Goal: Information Seeking & Learning: Check status

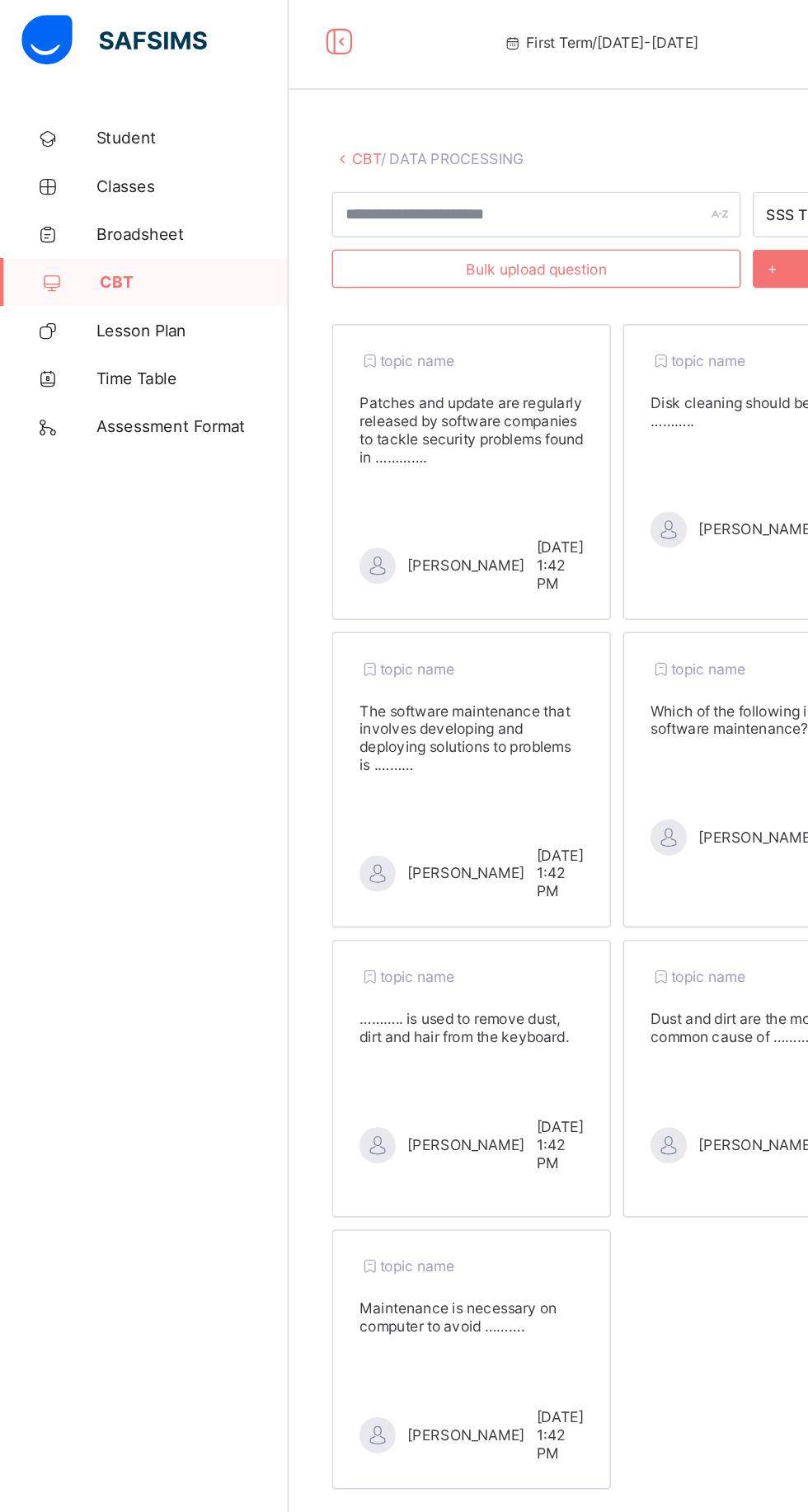
click at [245, 112] on link "CBT" at bounding box center [251, 113] width 20 height 13
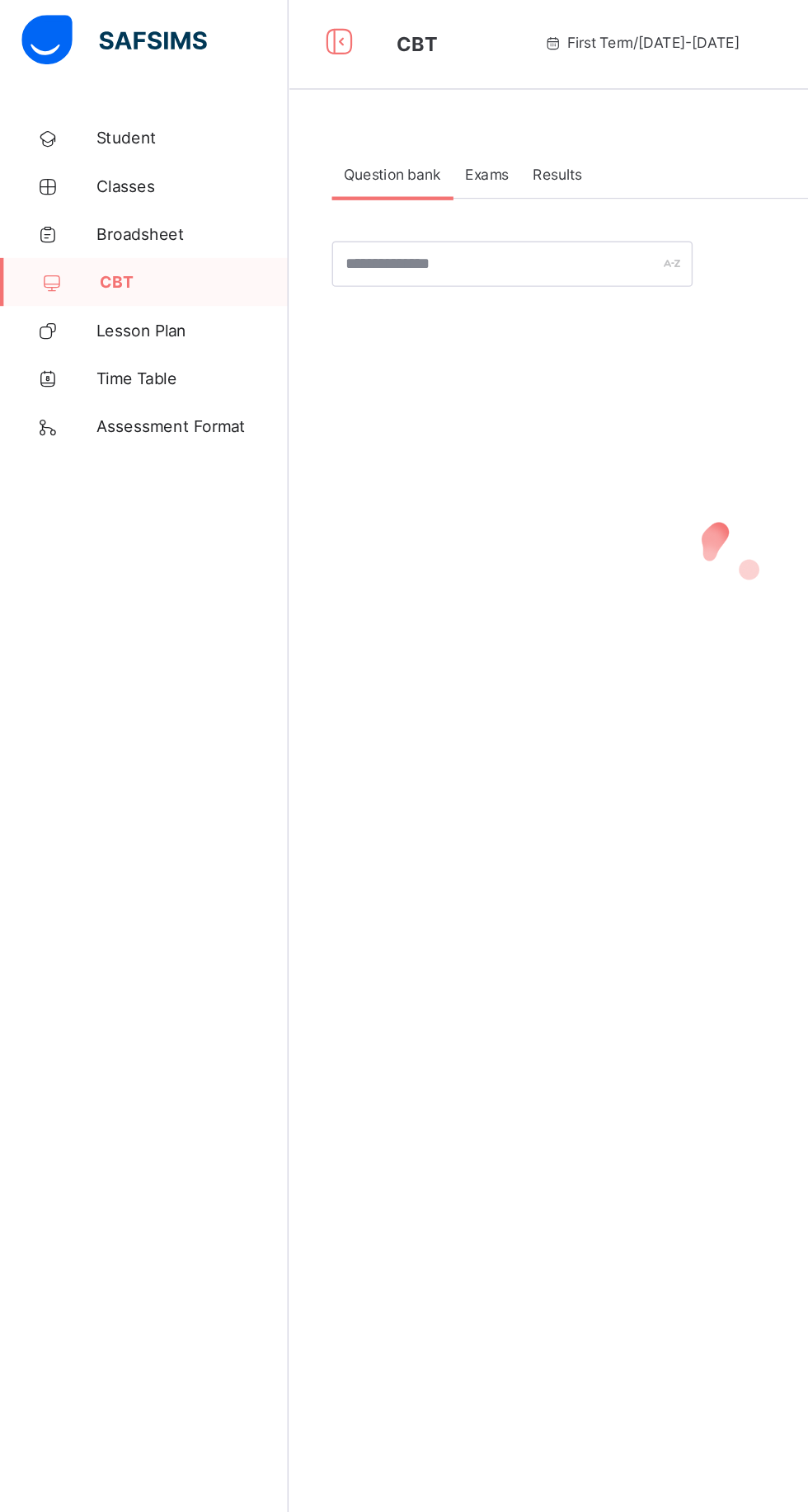
click at [328, 118] on span "Exams" at bounding box center [333, 124] width 30 height 13
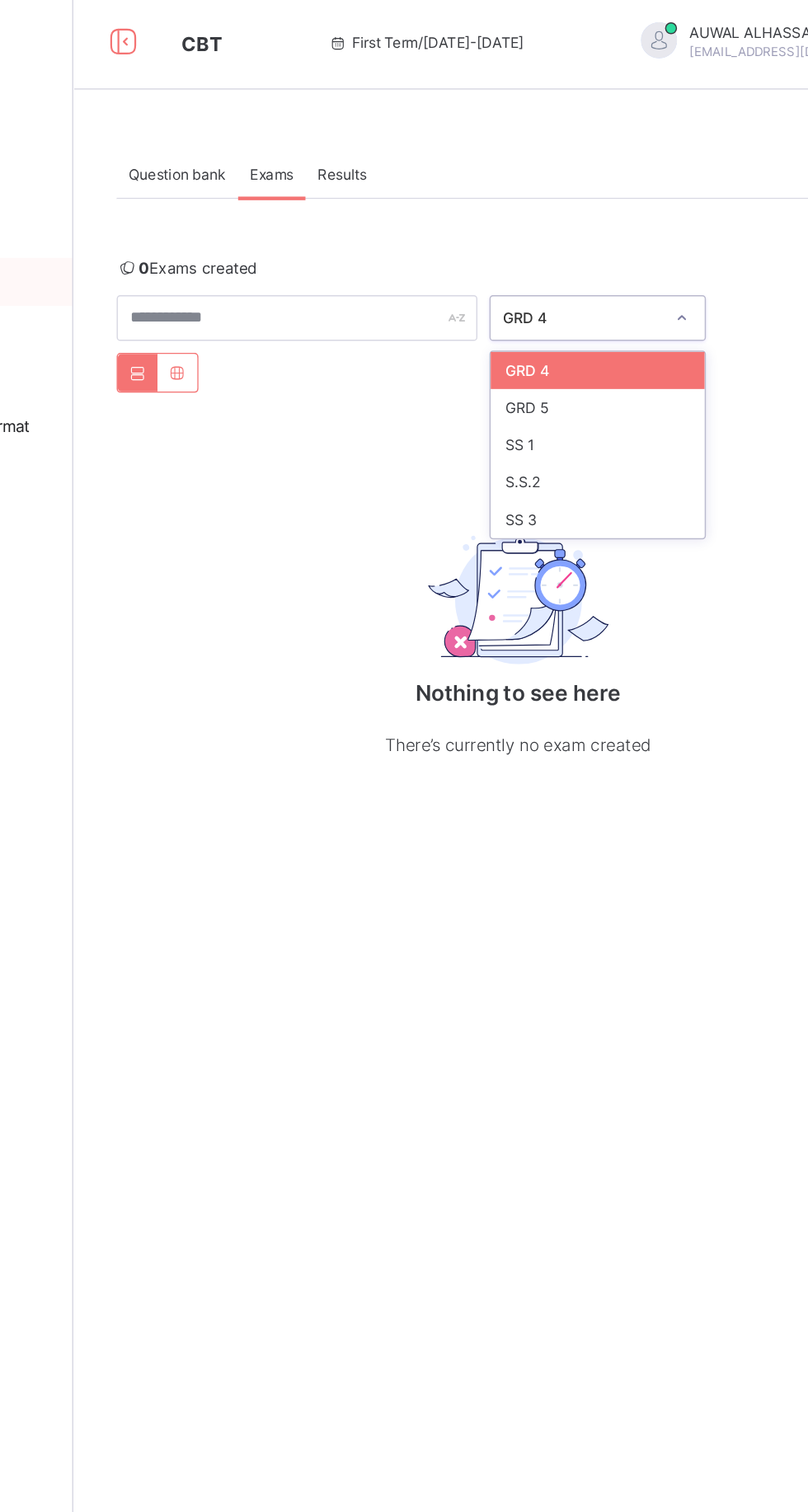
click at [584, 357] on div "SS 3" at bounding box center [557, 360] width 147 height 25
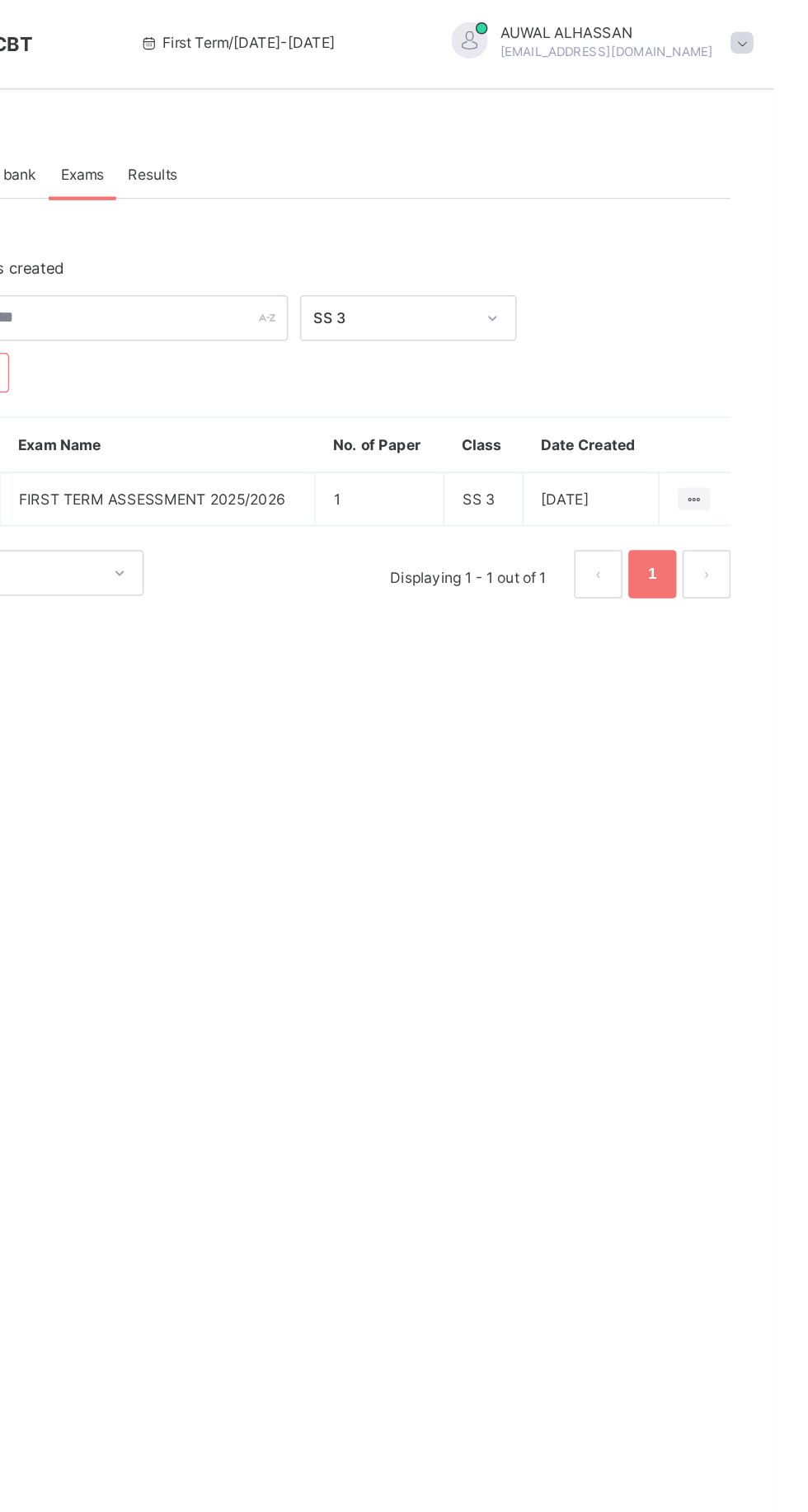
click at [747, 342] on icon at bounding box center [753, 346] width 14 height 13
click at [747, 659] on div "Question bank Exams Results Exams More Options Bulk upload question Add questio…" at bounding box center [503, 756] width 610 height 1512
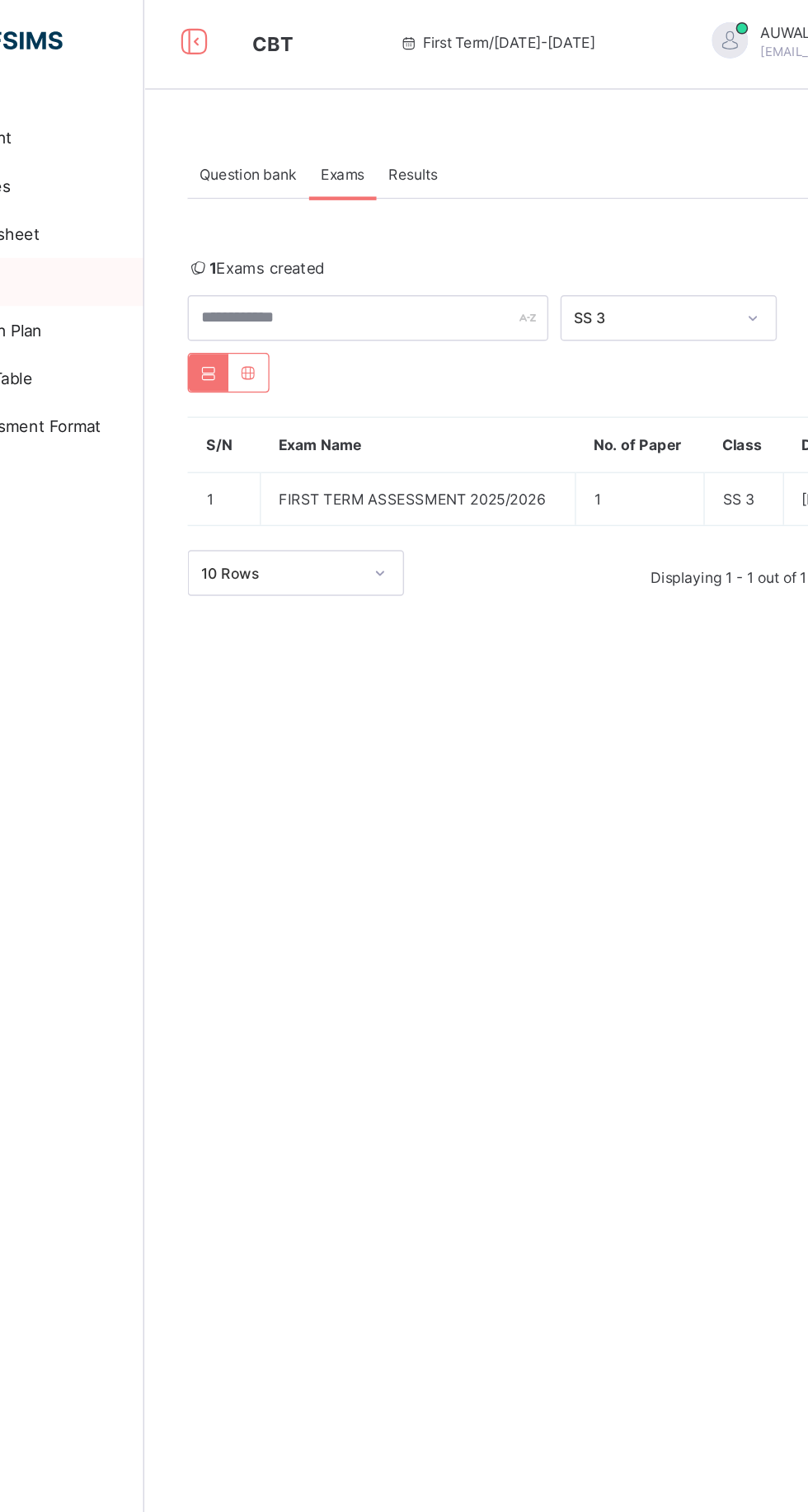
click at [414, 342] on span "FIRST TERM ASSESSMENT 2025/2026" at bounding box center [381, 346] width 182 height 13
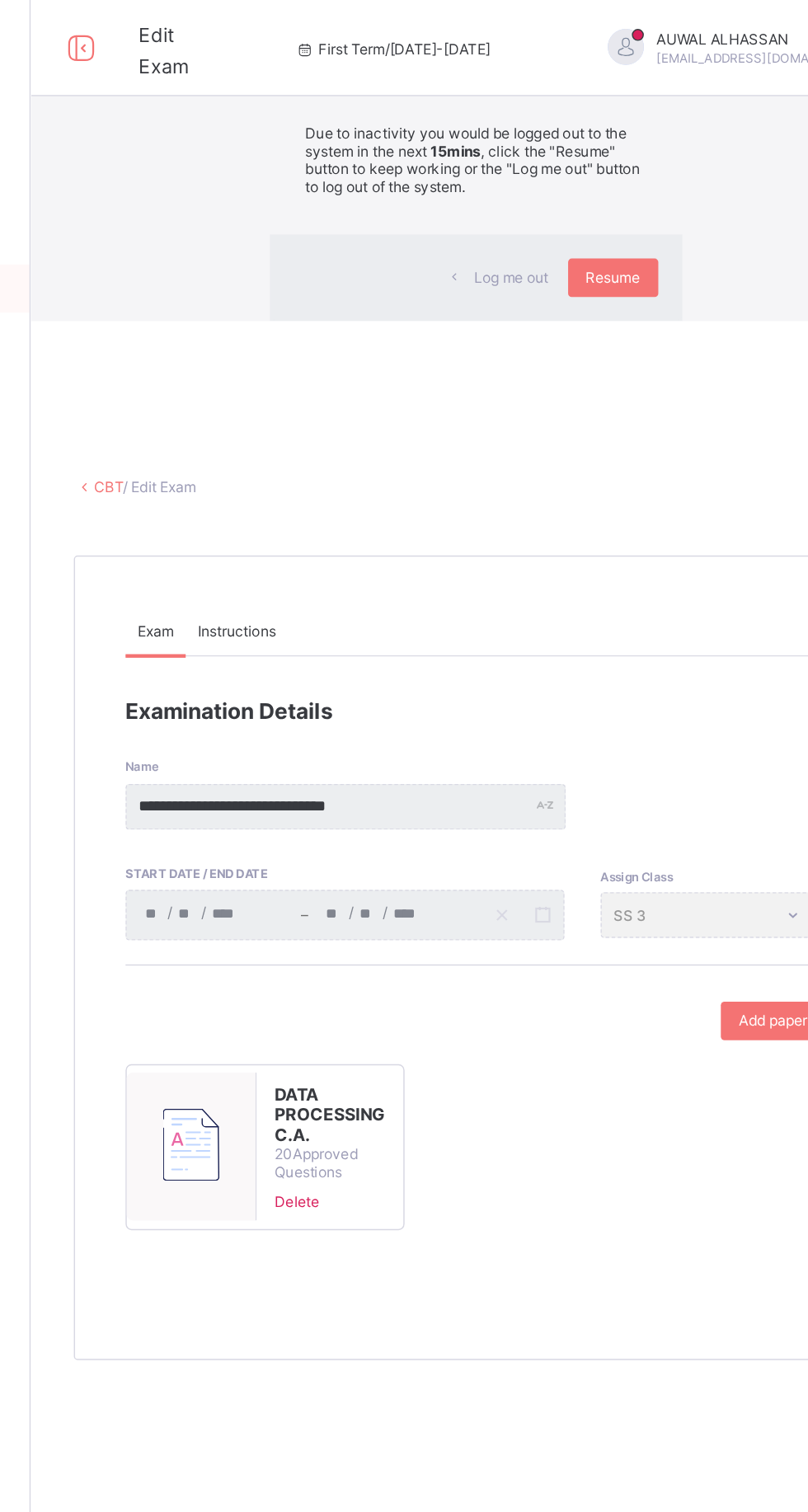
click at [619, 44] on div "×" at bounding box center [619, 30] width 15 height 28
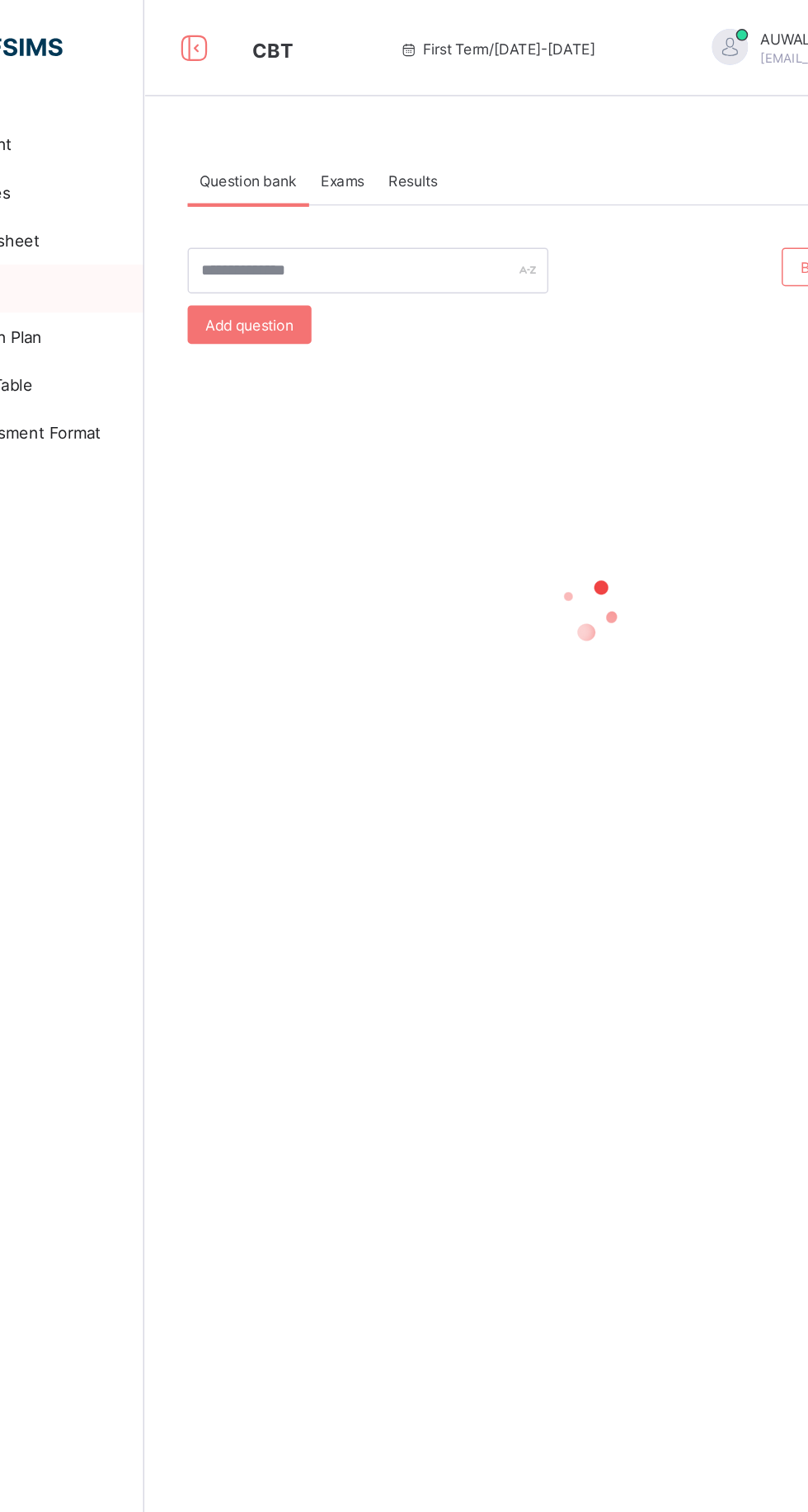
click at [304, 112] on div "Question bank" at bounding box center [269, 123] width 84 height 33
click at [331, 107] on div "Exams" at bounding box center [333, 123] width 46 height 33
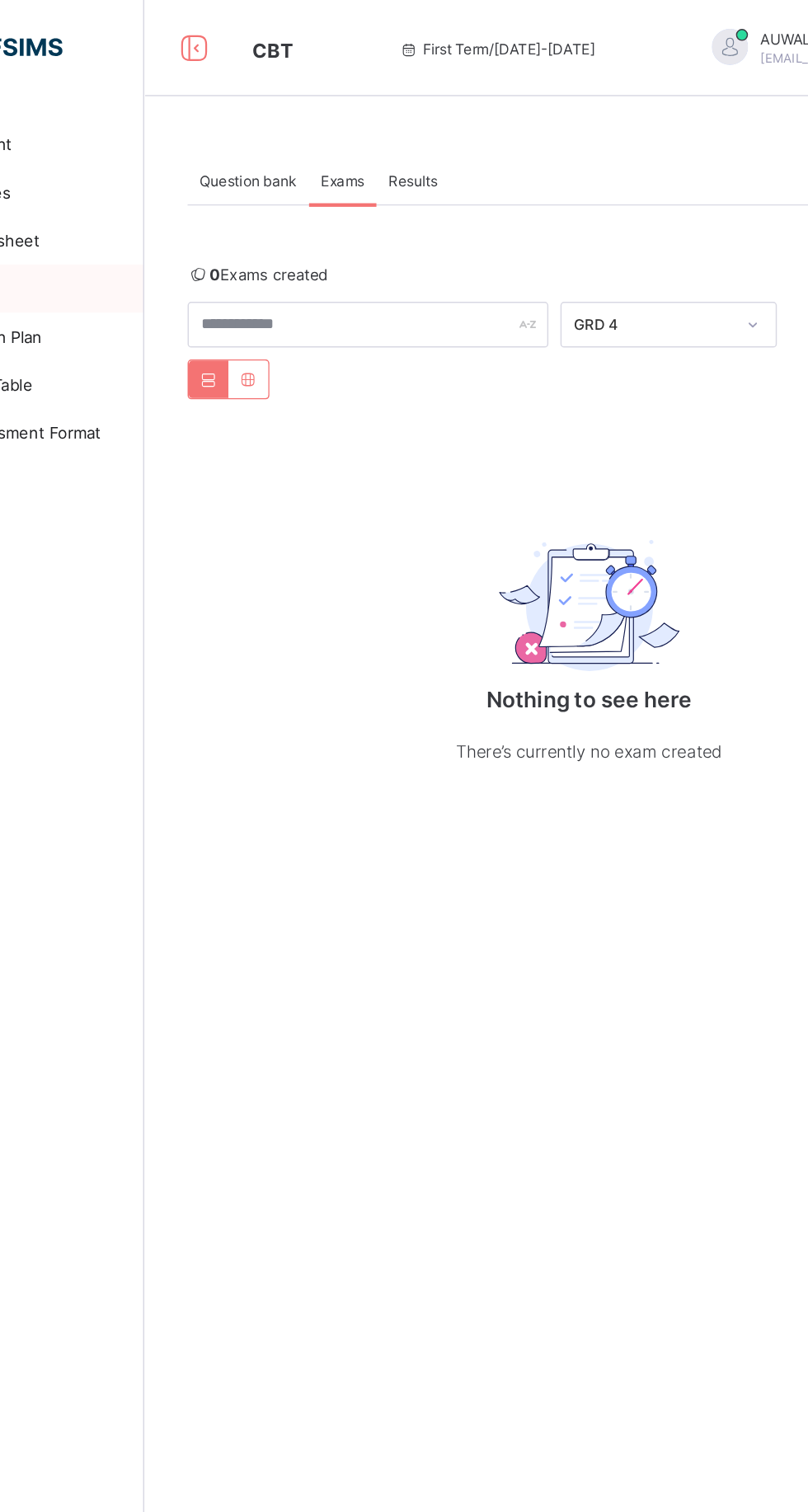
click at [386, 128] on span "Results" at bounding box center [382, 124] width 34 height 13
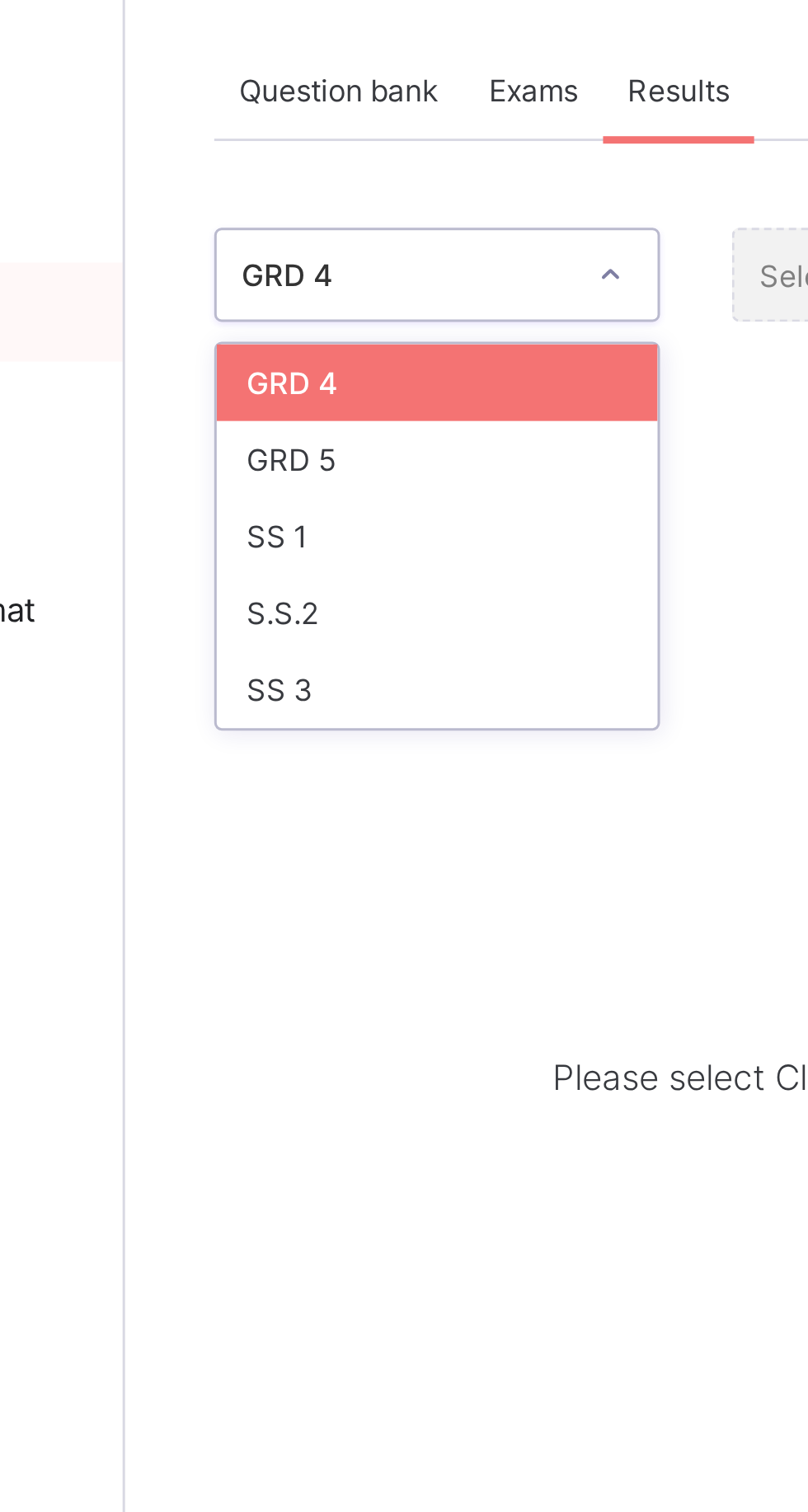
click at [328, 319] on div "SS 3" at bounding box center [301, 323] width 147 height 25
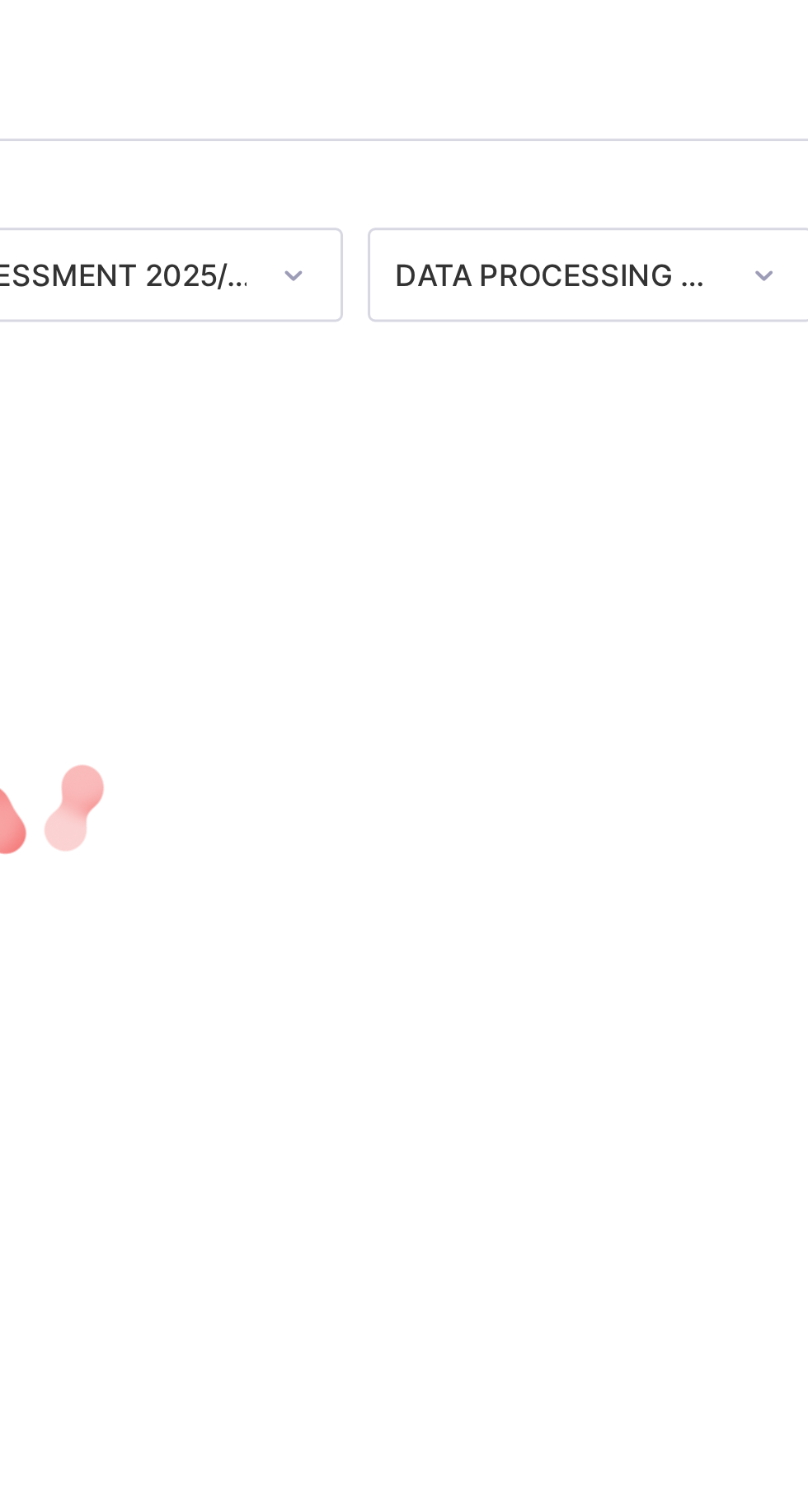
click at [725, 183] on div "DATA PROCESSING C.A." at bounding box center [677, 186] width 109 height 13
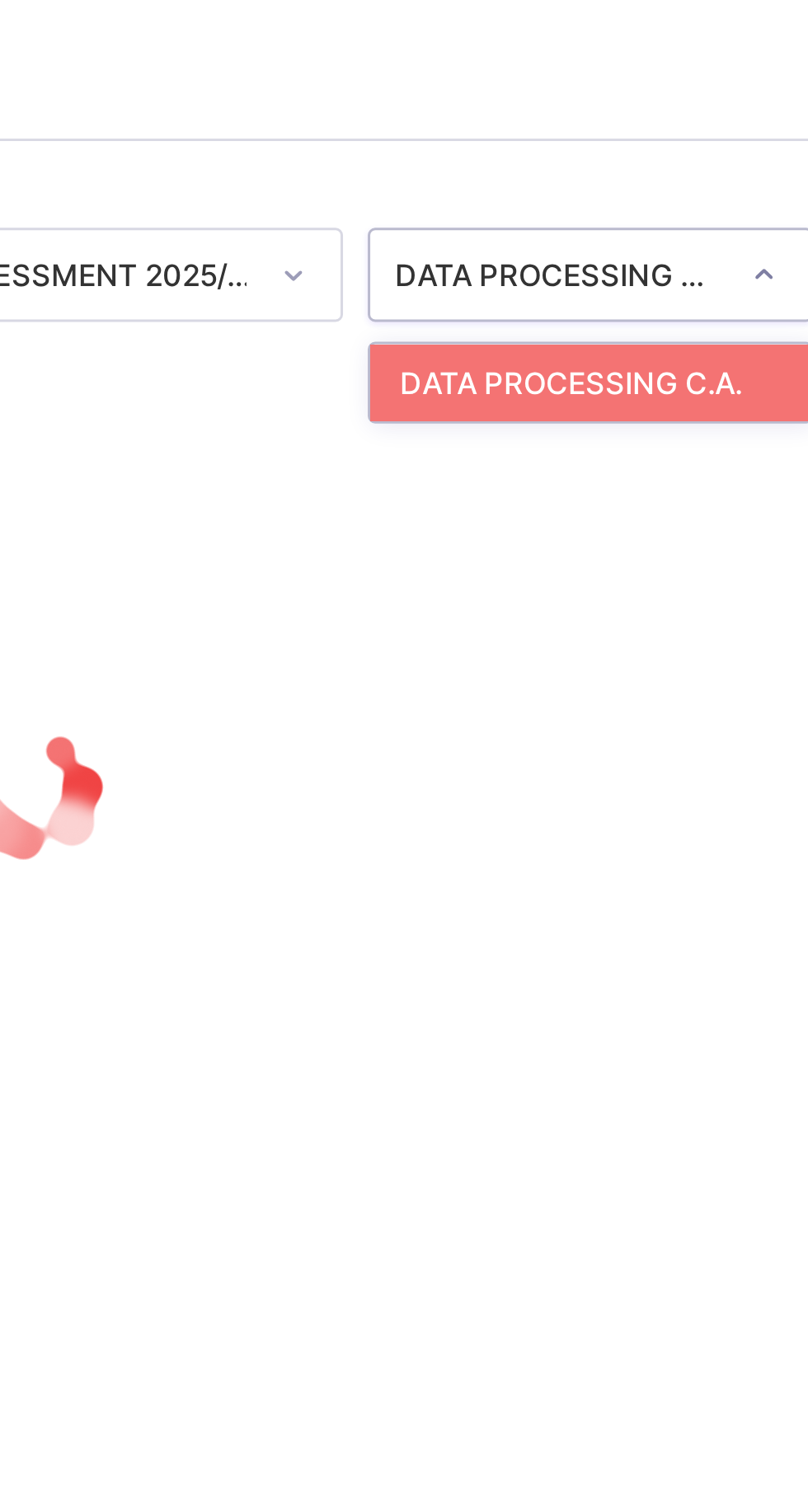
click at [708, 216] on div "DATA PROCESSING C.A." at bounding box center [687, 221] width 147 height 25
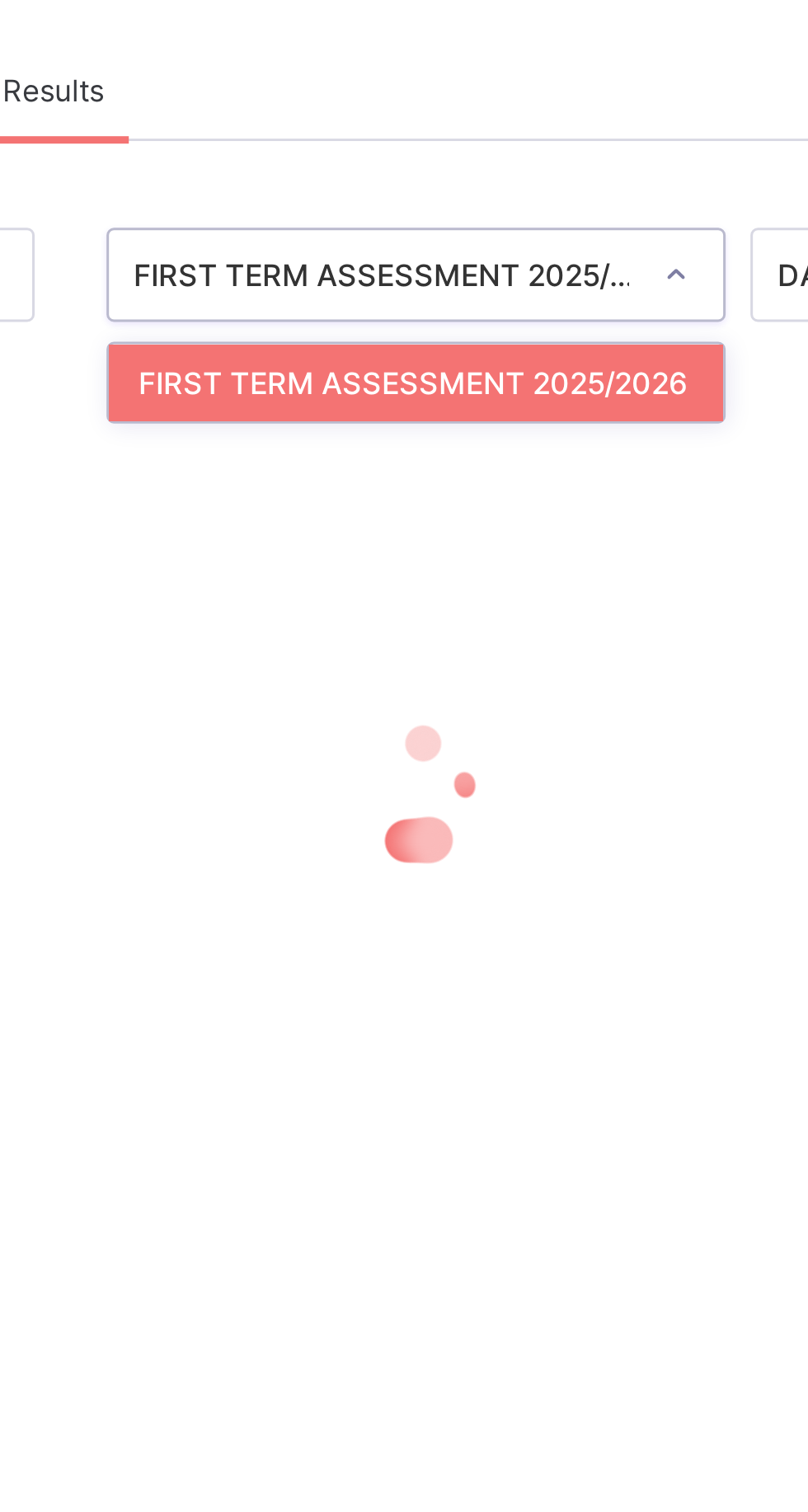
click at [585, 213] on div "FIRST TERM ASSESSMENT 2025/2026" at bounding box center [502, 221] width 204 height 25
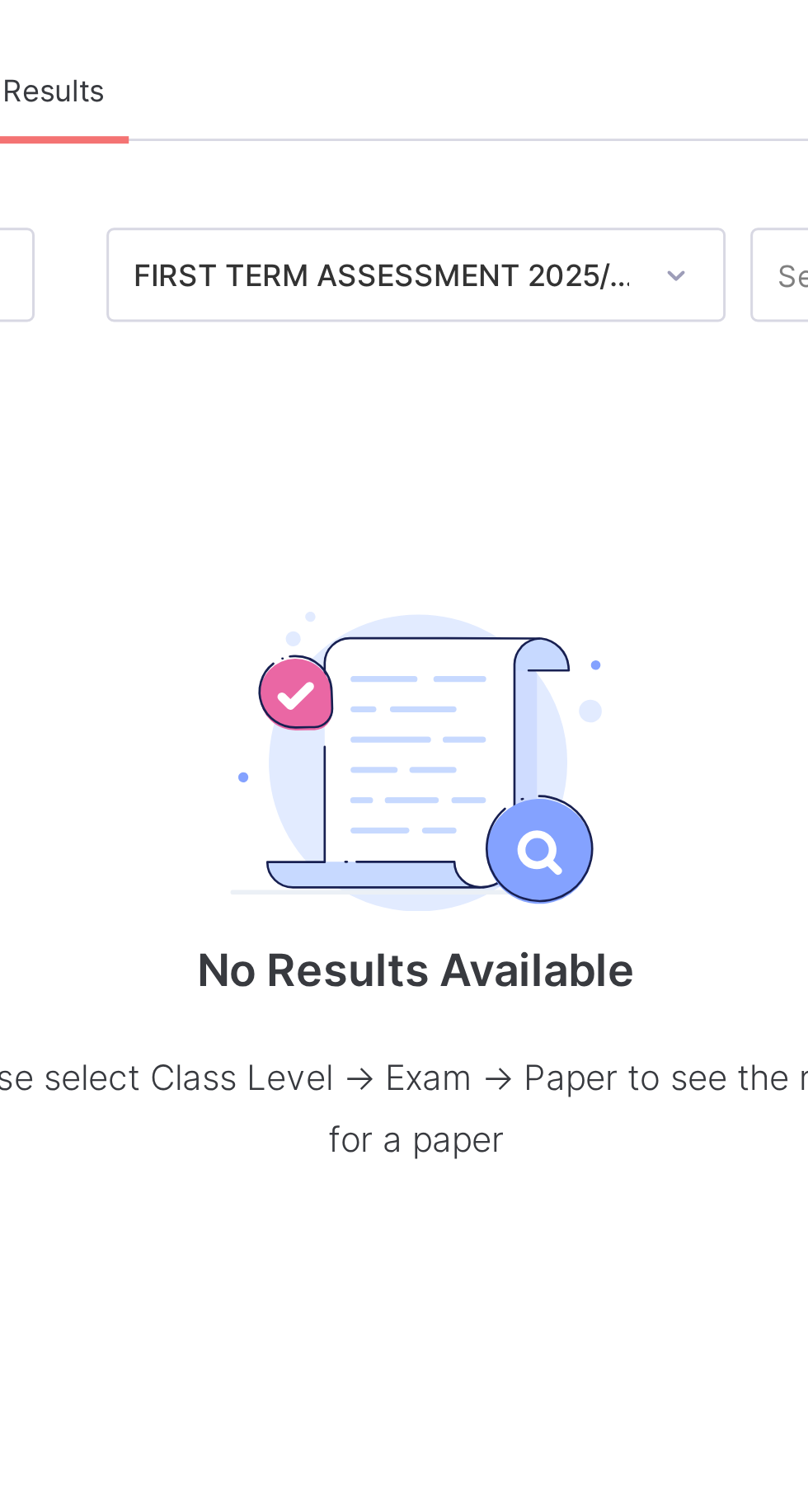
click at [469, 456] on p "Please select Class Level -> Exam -> Paper to see the results for a paper" at bounding box center [503, 463] width 329 height 41
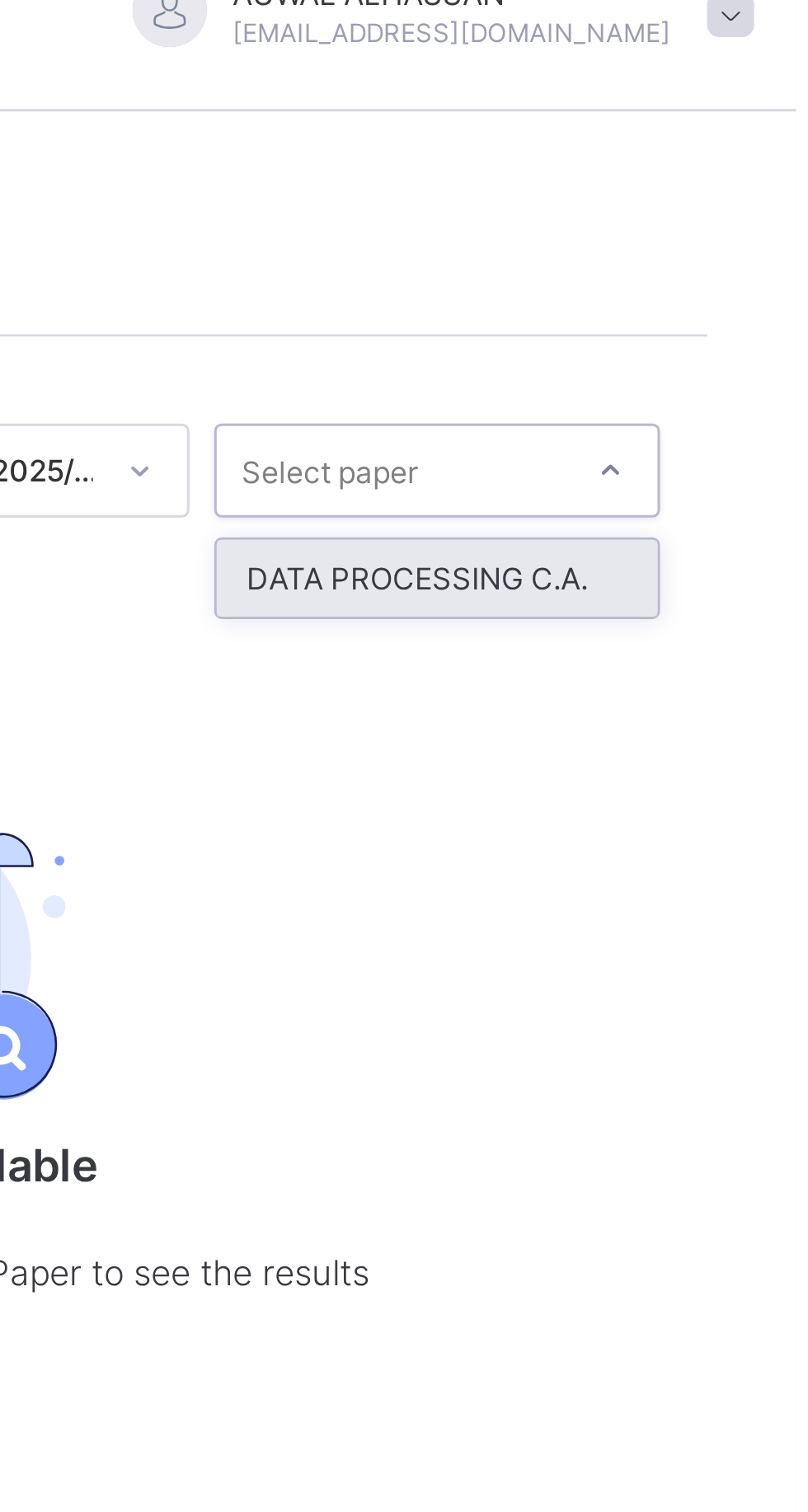
click at [720, 225] on div "DATA PROCESSING C.A." at bounding box center [687, 221] width 147 height 25
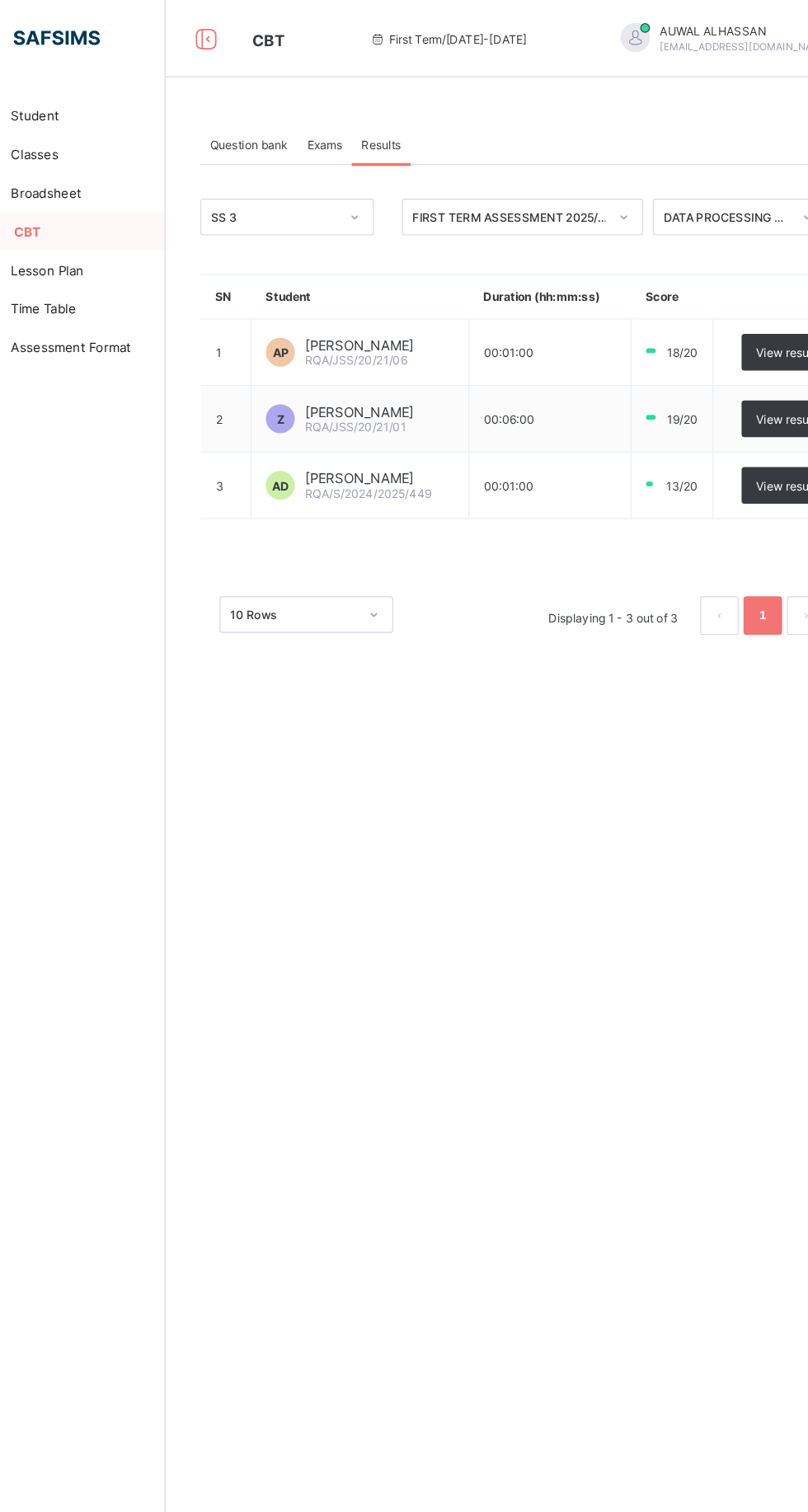
click at [486, 617] on div "Question bank Exams Results Results More Options Bulk upload question Add quest…" at bounding box center [503, 756] width 610 height 1512
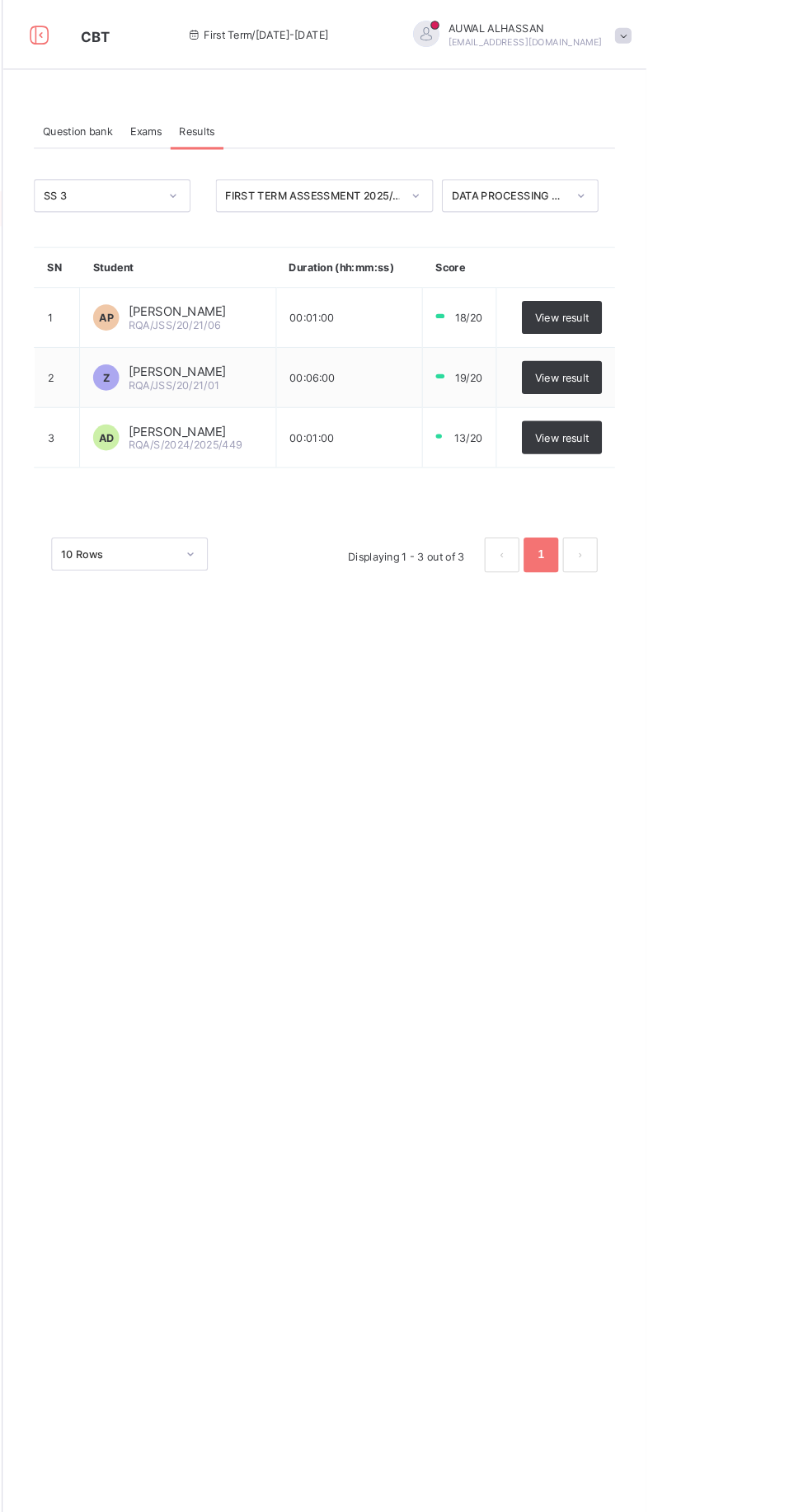
click at [743, 295] on span "View result" at bounding box center [727, 302] width 51 height 13
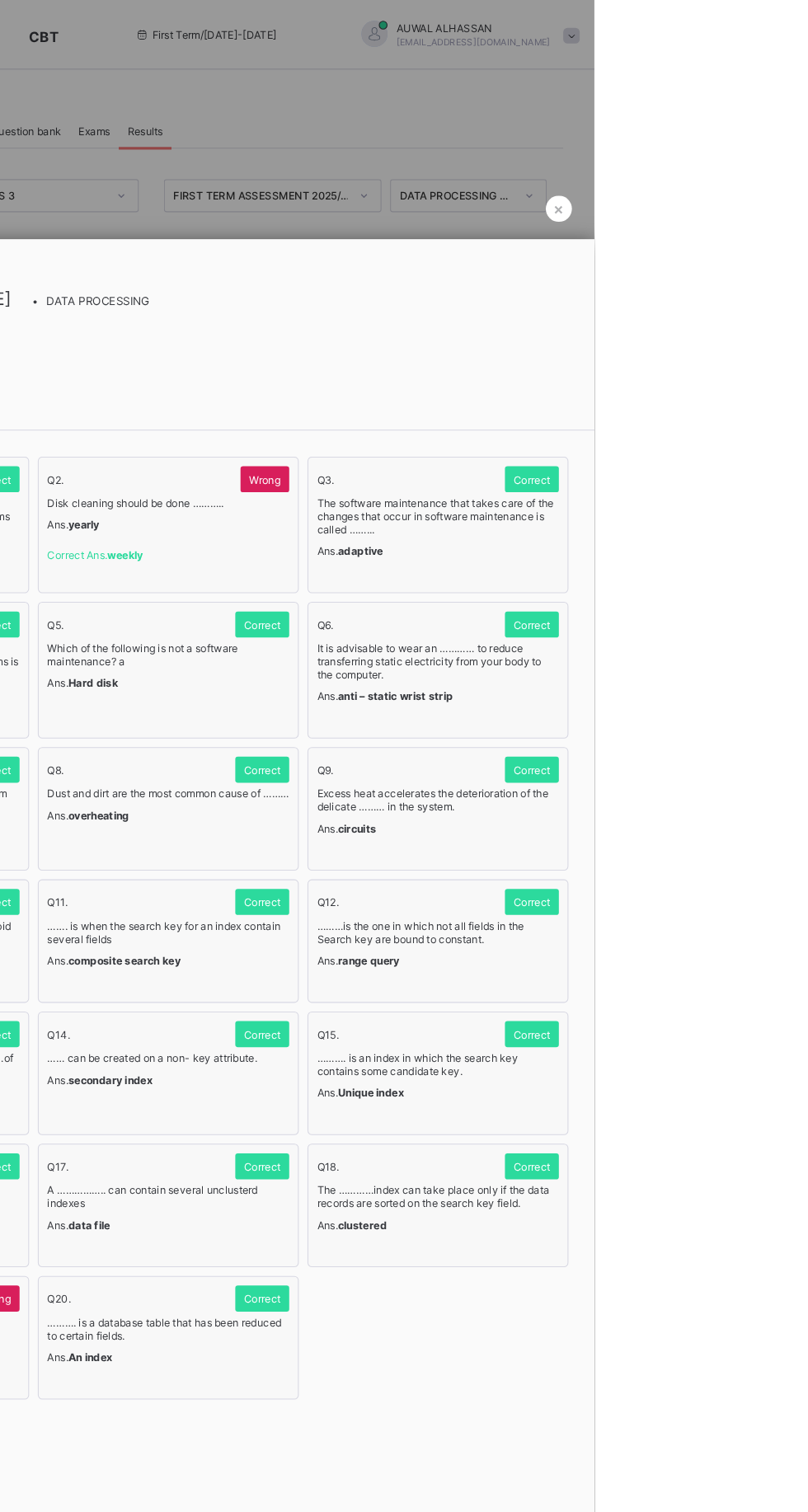
scroll to position [1046, 0]
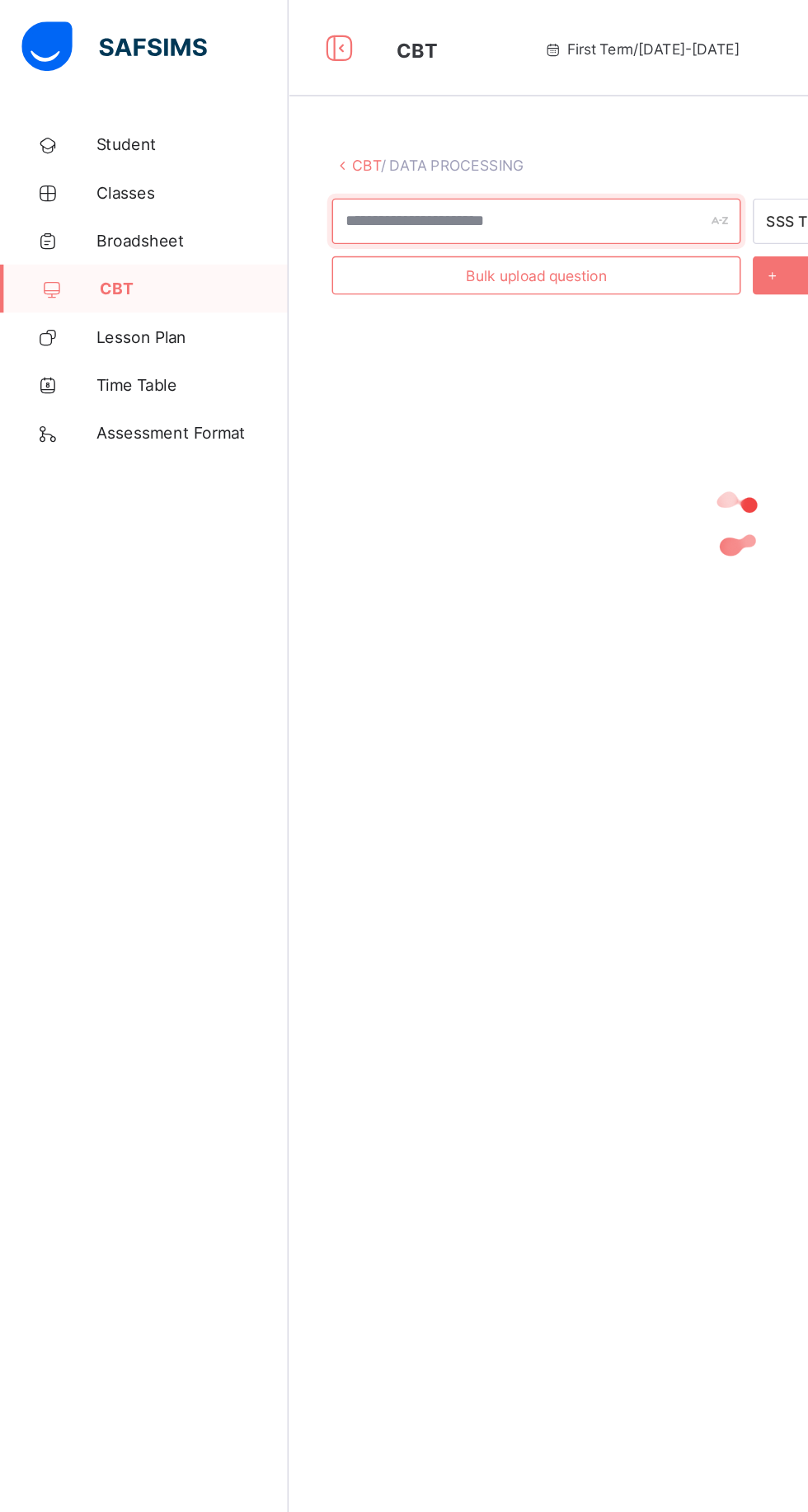
click at [248, 147] on input "text" at bounding box center [367, 151] width 280 height 32
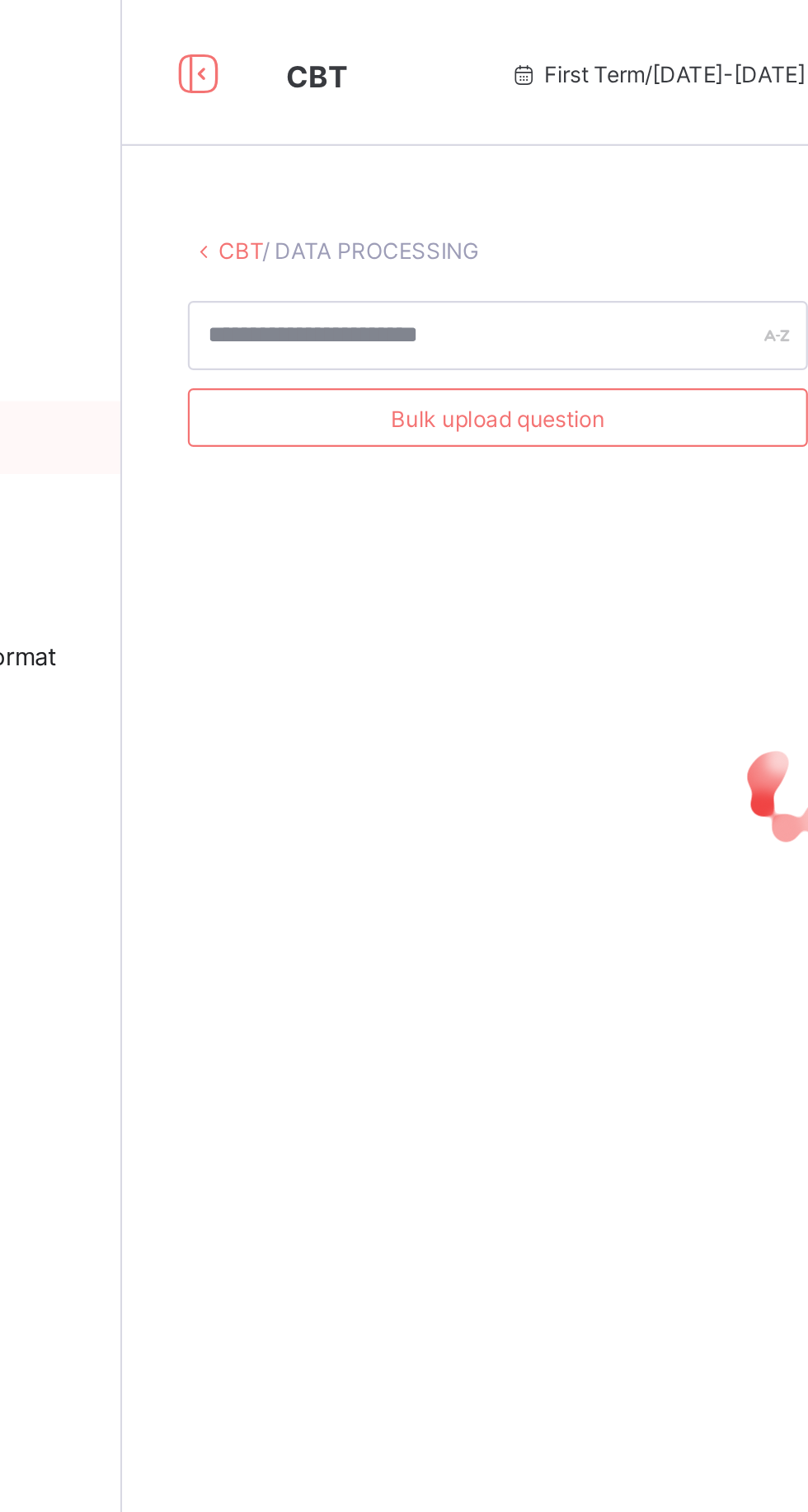
click at [252, 114] on link "CBT" at bounding box center [251, 113] width 20 height 13
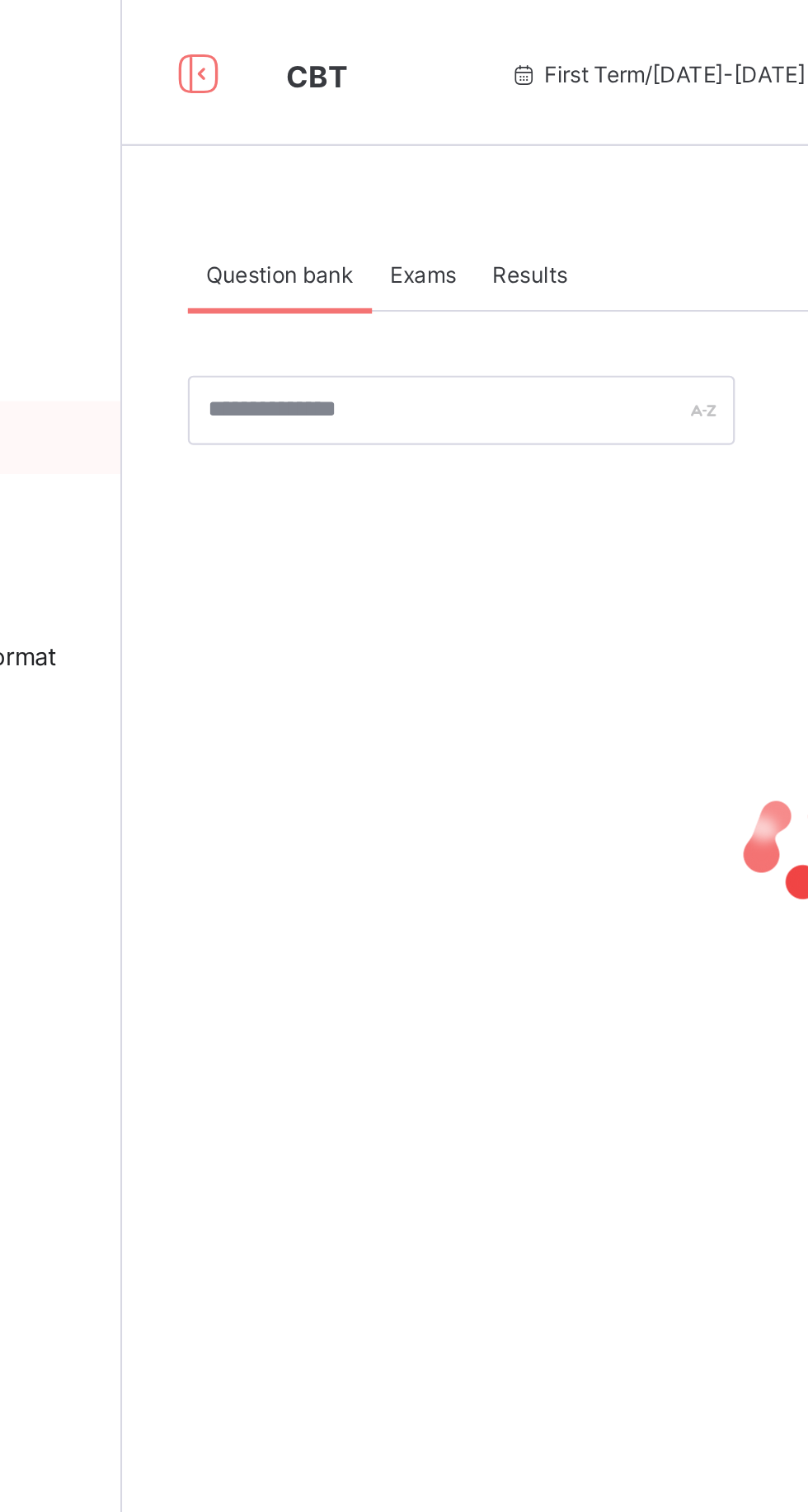
click at [398, 126] on span "Results" at bounding box center [382, 124] width 34 height 13
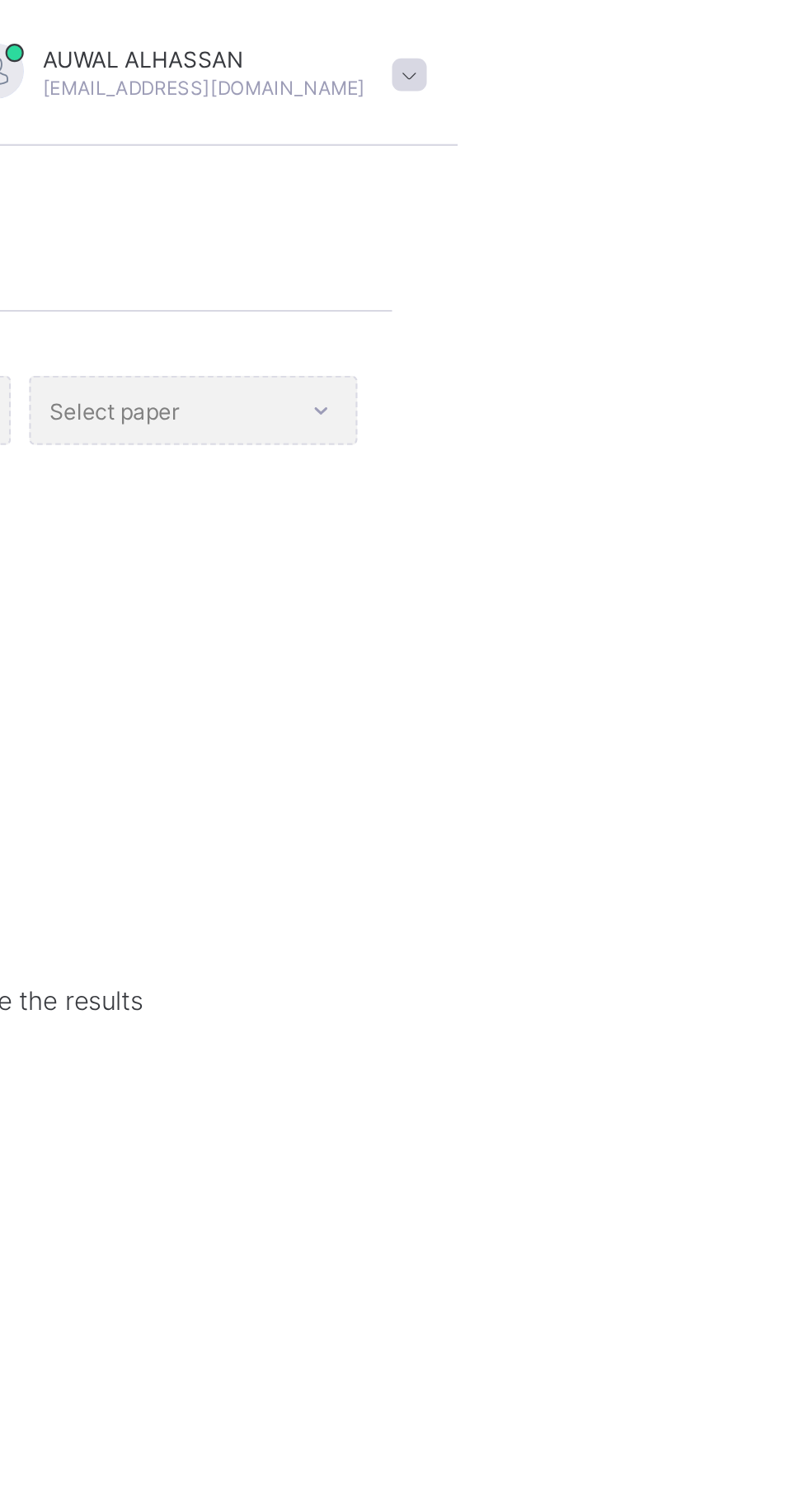
click at [741, 195] on div "Select paper" at bounding box center [687, 185] width 148 height 32
